Goal: Task Accomplishment & Management: Use online tool/utility

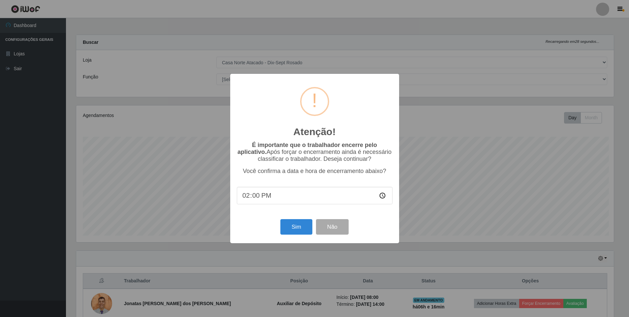
select select "432"
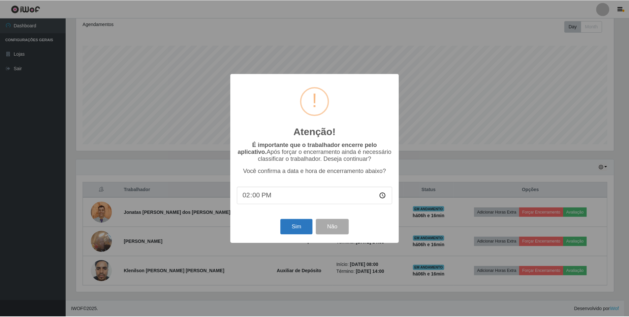
scroll to position [137, 539]
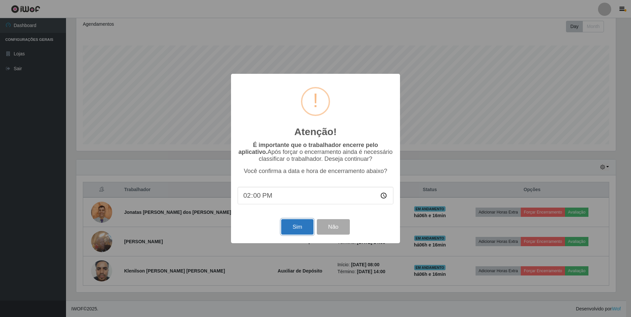
click at [291, 229] on button "Sim" at bounding box center [297, 227] width 32 height 16
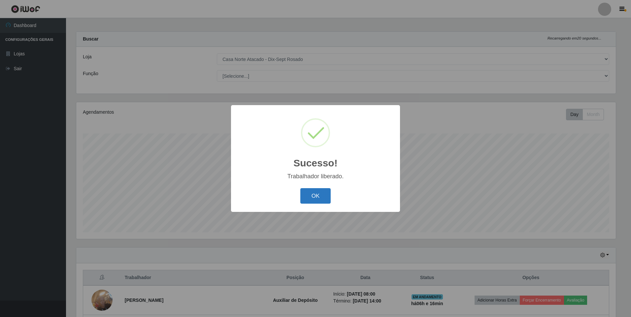
click at [313, 196] on button "OK" at bounding box center [315, 196] width 31 height 16
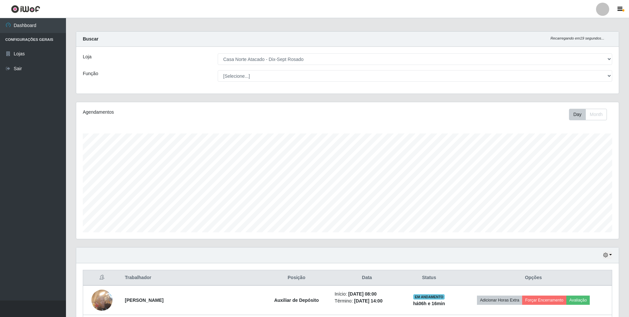
scroll to position [62, 0]
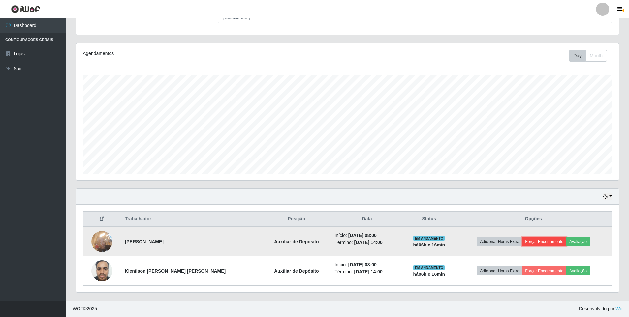
click at [542, 239] on button "Forçar Encerramento" at bounding box center [544, 241] width 44 height 9
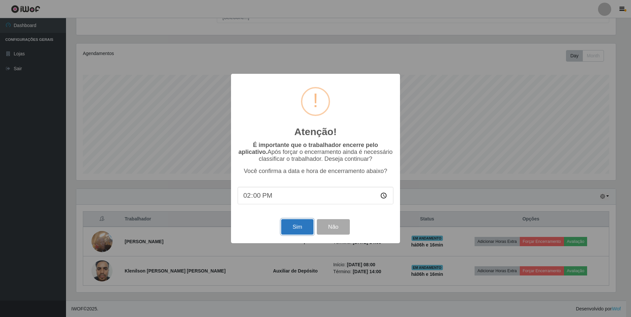
click at [290, 231] on button "Sim" at bounding box center [297, 227] width 32 height 16
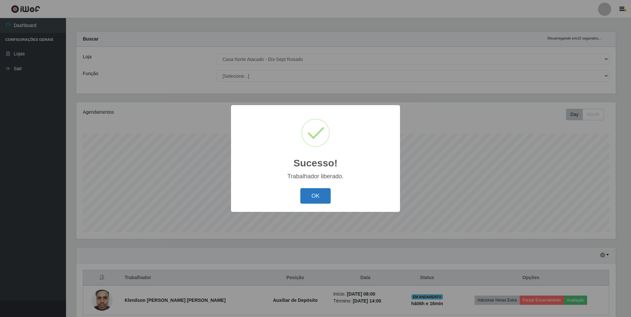
click at [308, 192] on button "OK" at bounding box center [315, 196] width 31 height 16
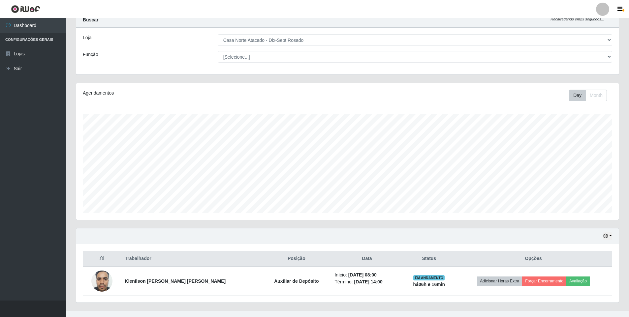
scroll to position [33, 0]
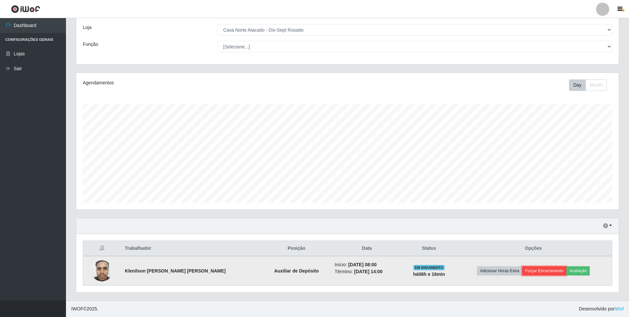
click at [538, 271] on button "Forçar Encerramento" at bounding box center [544, 271] width 44 height 9
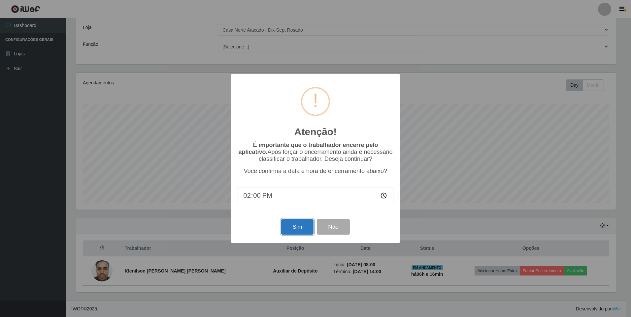
click at [298, 232] on button "Sim" at bounding box center [297, 227] width 32 height 16
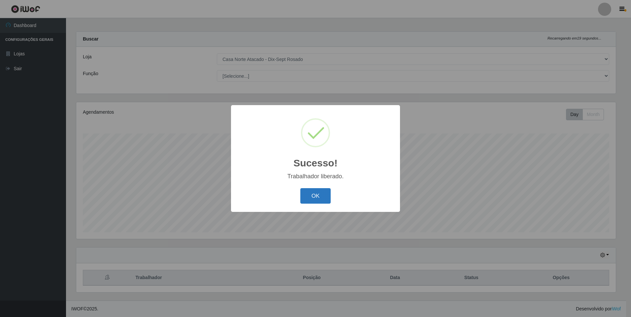
click at [311, 198] on button "OK" at bounding box center [315, 196] width 31 height 16
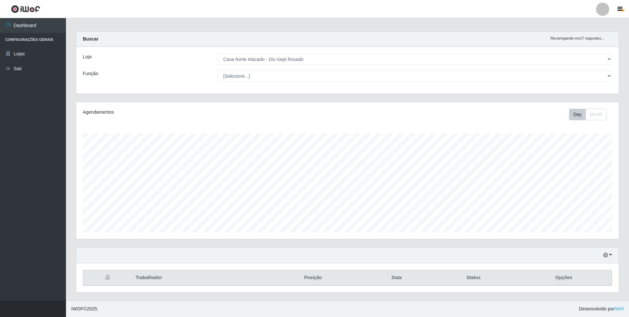
scroll to position [0, 0]
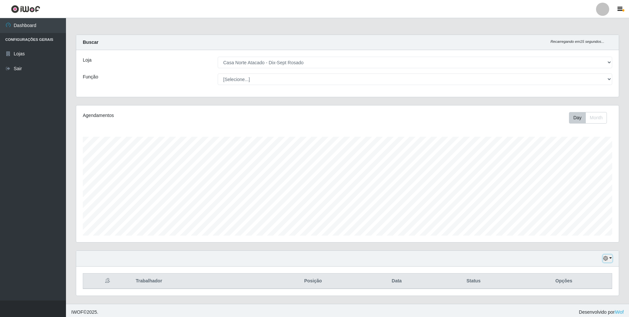
click at [607, 260] on icon "button" at bounding box center [605, 258] width 5 height 5
click at [576, 236] on button "1 Semana" at bounding box center [586, 234] width 52 height 14
